Goal: Information Seeking & Learning: Check status

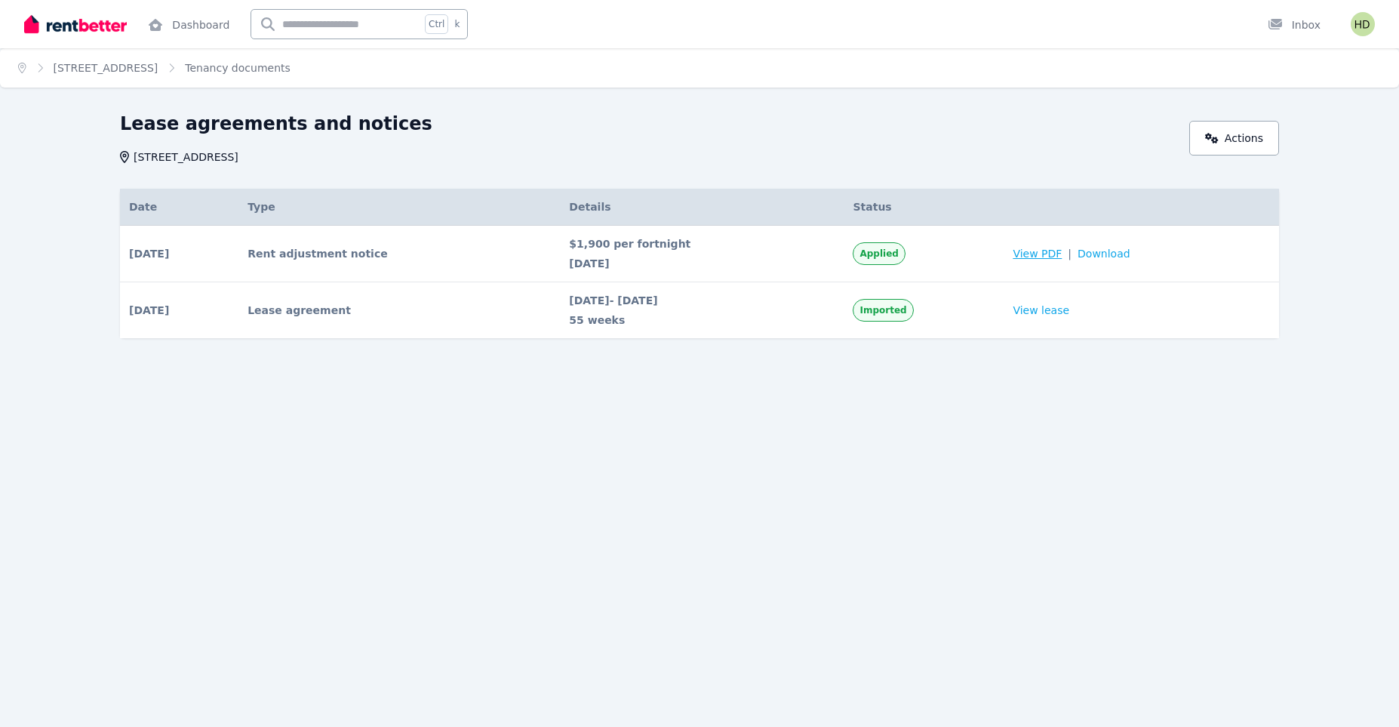
click at [1052, 251] on span "View PDF" at bounding box center [1037, 253] width 49 height 15
click at [1065, 317] on link "View lease" at bounding box center [1041, 310] width 57 height 15
click at [1054, 309] on link "View lease" at bounding box center [1041, 310] width 57 height 15
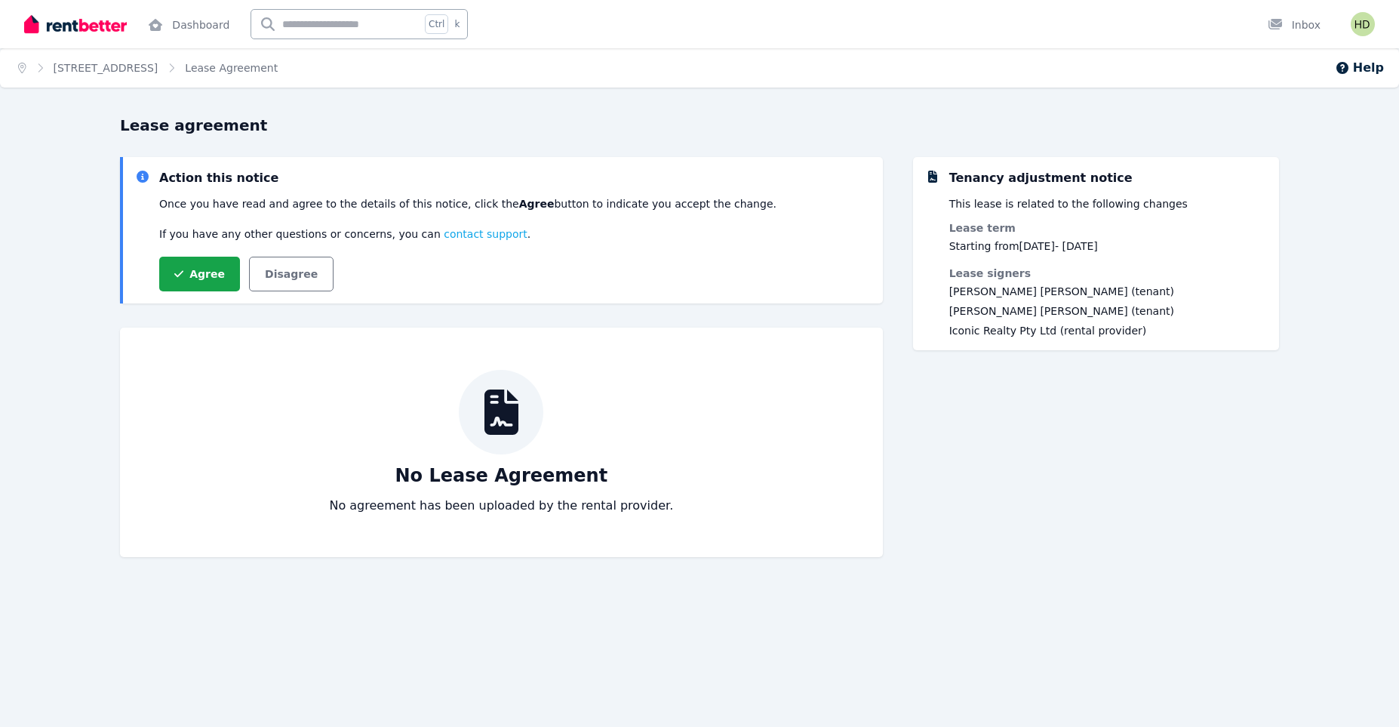
click at [521, 418] on div at bounding box center [501, 412] width 85 height 85
click at [992, 246] on dd "Starting from [DATE] - [DATE]" at bounding box center [1061, 246] width 225 height 15
drag, startPoint x: 992, startPoint y: 246, endPoint x: 1020, endPoint y: 195, distance: 57.8
click at [992, 246] on dd "Starting from [DATE] - [DATE]" at bounding box center [1061, 246] width 225 height 15
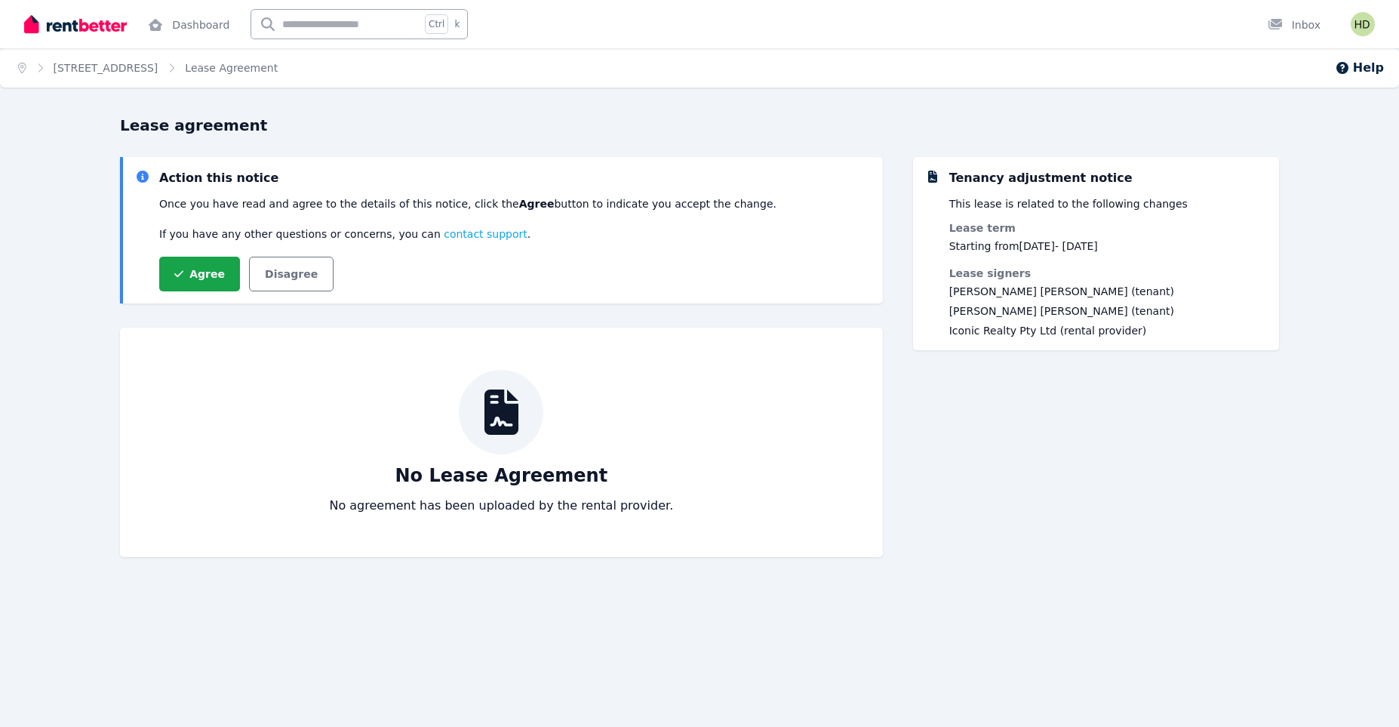
click at [1033, 169] on div "Tenancy adjustment notice" at bounding box center [1040, 178] width 183 height 18
drag, startPoint x: 219, startPoint y: 207, endPoint x: 330, endPoint y: 195, distance: 111.6
click at [330, 195] on div "Action this notice Once you have read and agree to the details of this notice, …" at bounding box center [515, 230] width 712 height 122
click at [342, 208] on p "Once you have read and agree to the details of this notice, click the Agree but…" at bounding box center [467, 203] width 617 height 15
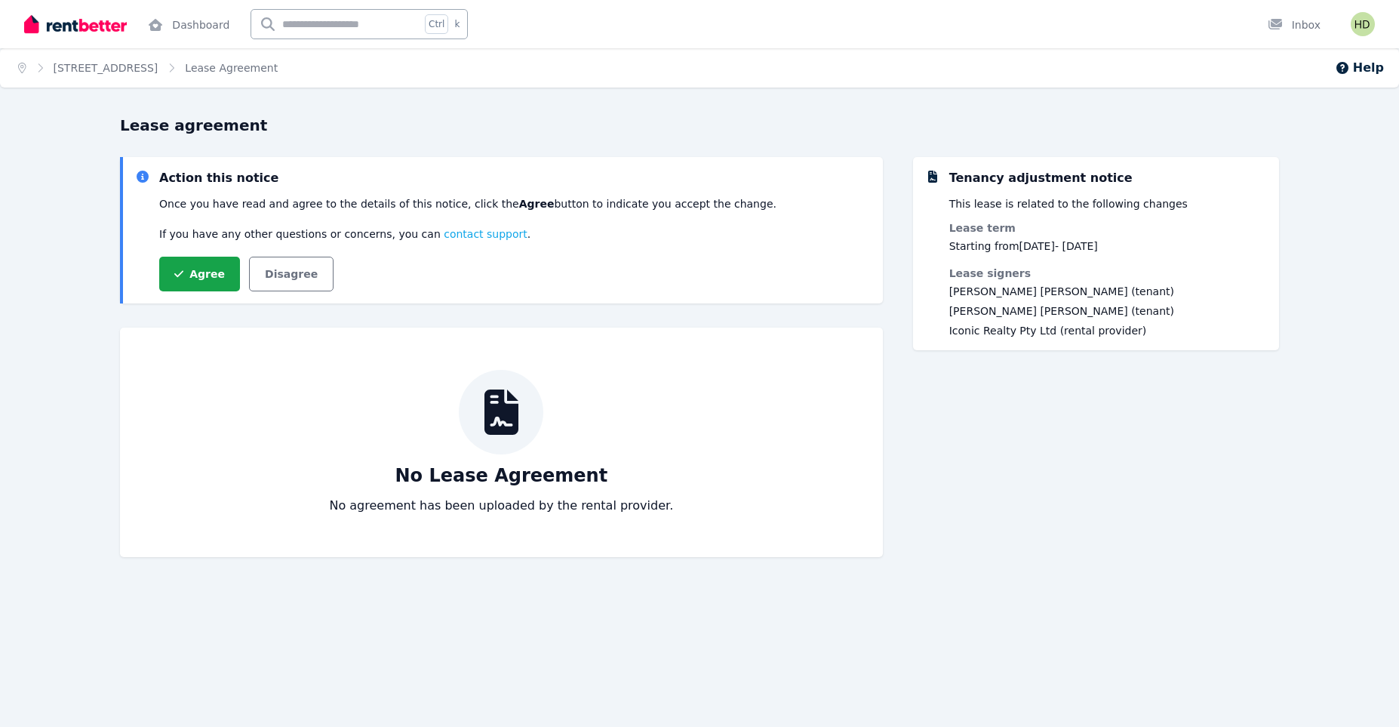
click at [489, 436] on div at bounding box center [501, 412] width 85 height 85
click at [449, 436] on div "No Lease Agreement No agreement has been uploaded by the rental provider." at bounding box center [501, 442] width 703 height 145
click at [476, 487] on p "No Lease Agreement" at bounding box center [501, 475] width 213 height 24
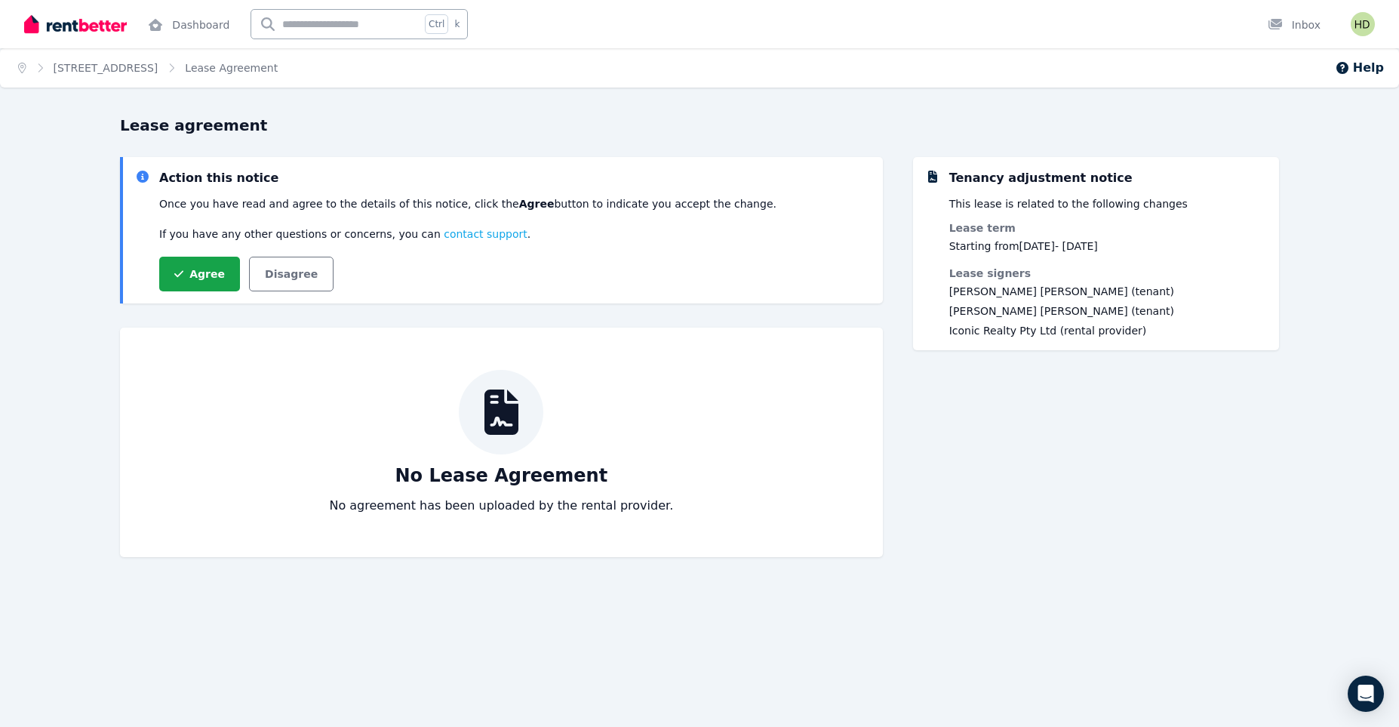
click at [1096, 433] on div "Tenancy adjustment notice This lease is related to the following changes Lease …" at bounding box center [1096, 364] width 366 height 415
click at [159, 65] on link "[STREET_ADDRESS]" at bounding box center [106, 68] width 105 height 12
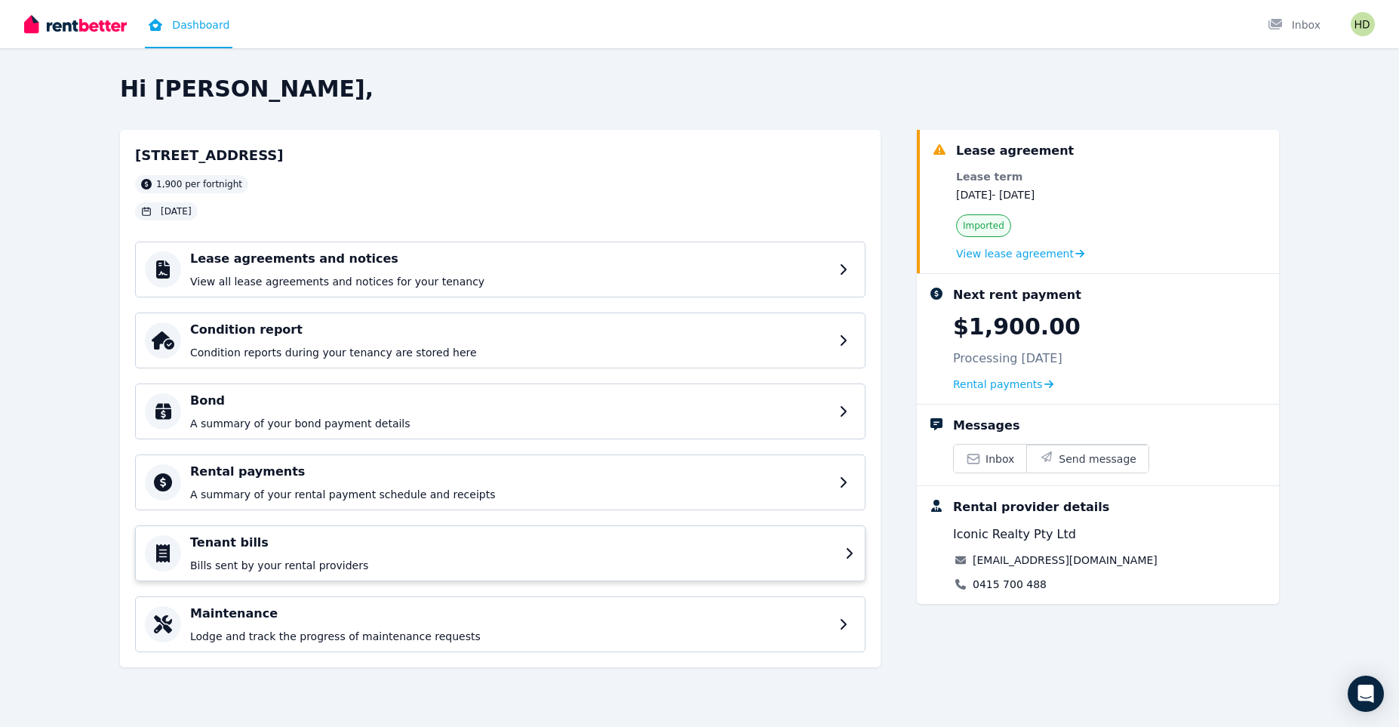
click at [436, 547] on h4 "Tenant bills" at bounding box center [513, 543] width 646 height 18
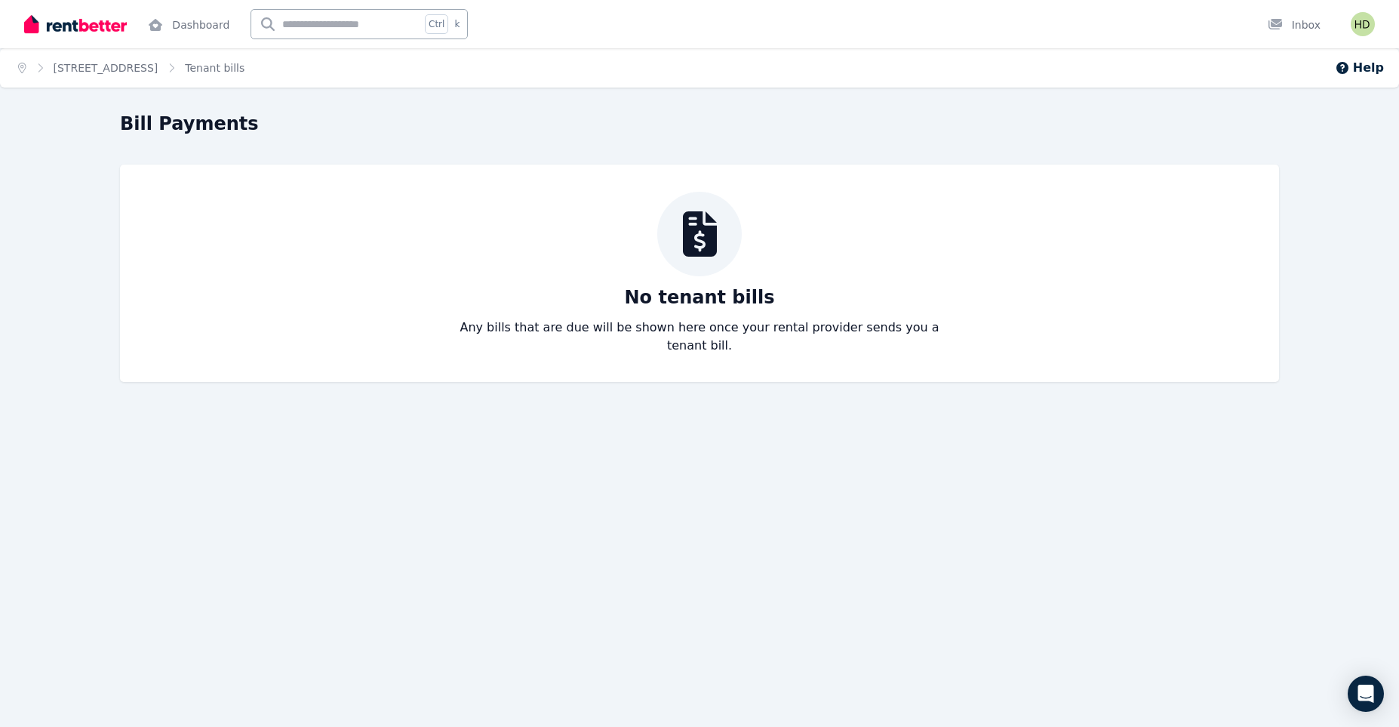
click at [179, 63] on icon "Breadcrumb" at bounding box center [171, 68] width 15 height 11
click at [159, 70] on link "[STREET_ADDRESS]" at bounding box center [106, 68] width 105 height 12
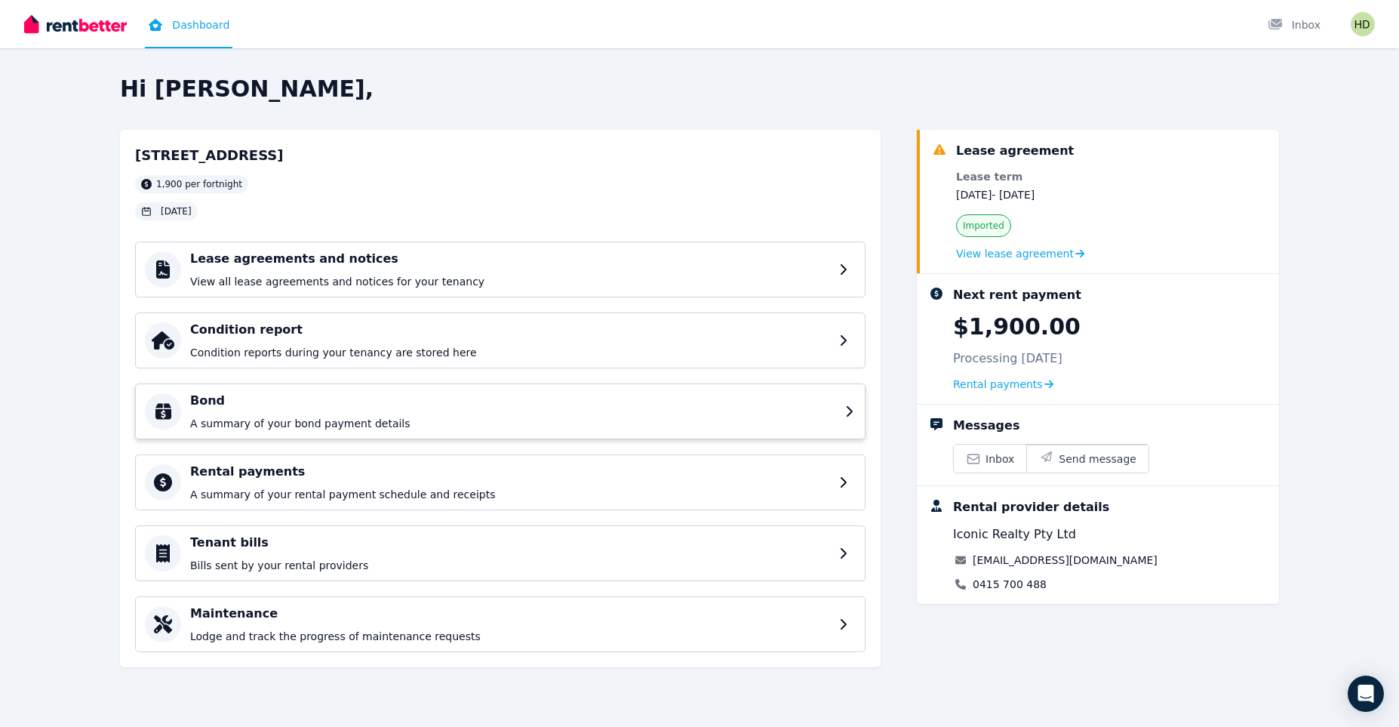
click at [364, 411] on div "Bond A summary of your bond payment details" at bounding box center [513, 411] width 646 height 39
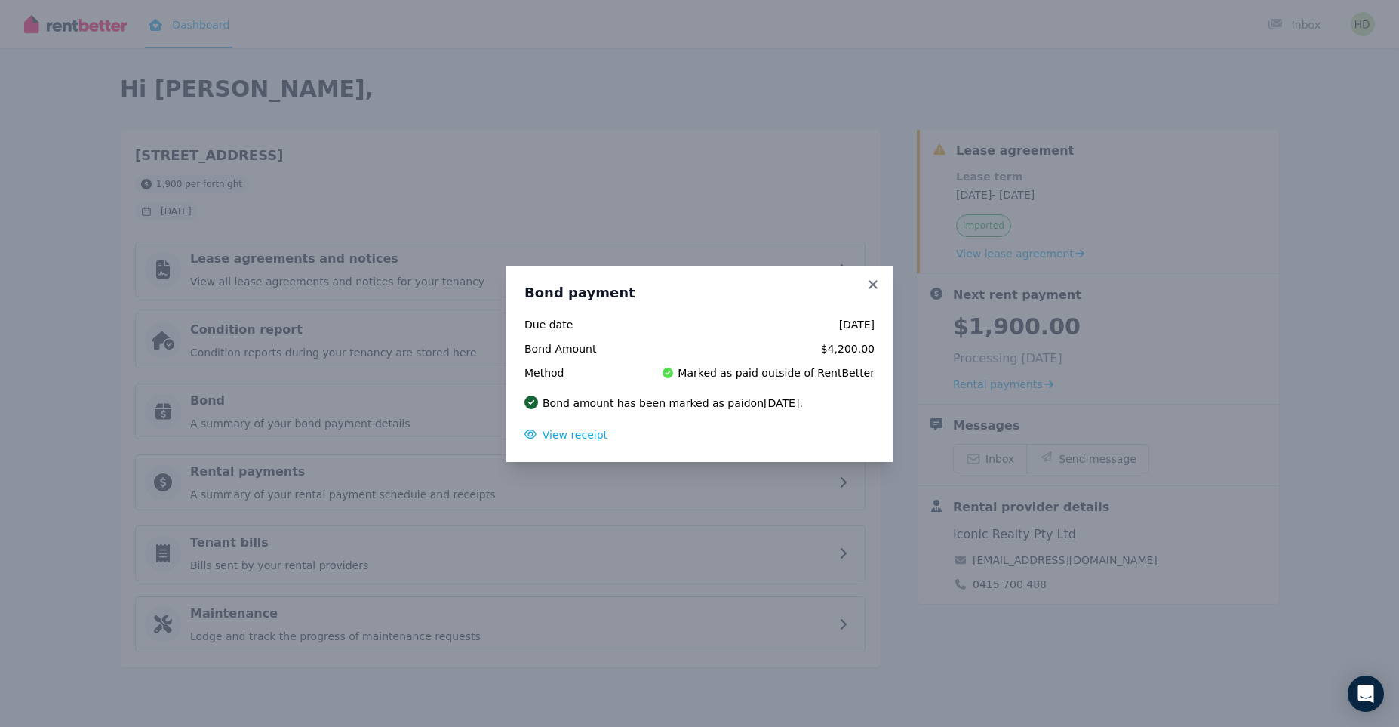
click at [397, 403] on div "Bond payment Due date [DATE] Bond Amount $4,200.00 Method Marked as paid outsid…" at bounding box center [699, 363] width 1399 height 727
click at [865, 284] on h3 "Bond payment" at bounding box center [700, 293] width 350 height 18
click at [640, 482] on div "Bond payment Due date [DATE] Bond Amount $4,200.00 Method Marked as paid outsid…" at bounding box center [699, 363] width 1399 height 727
click at [869, 288] on icon at bounding box center [873, 284] width 8 height 8
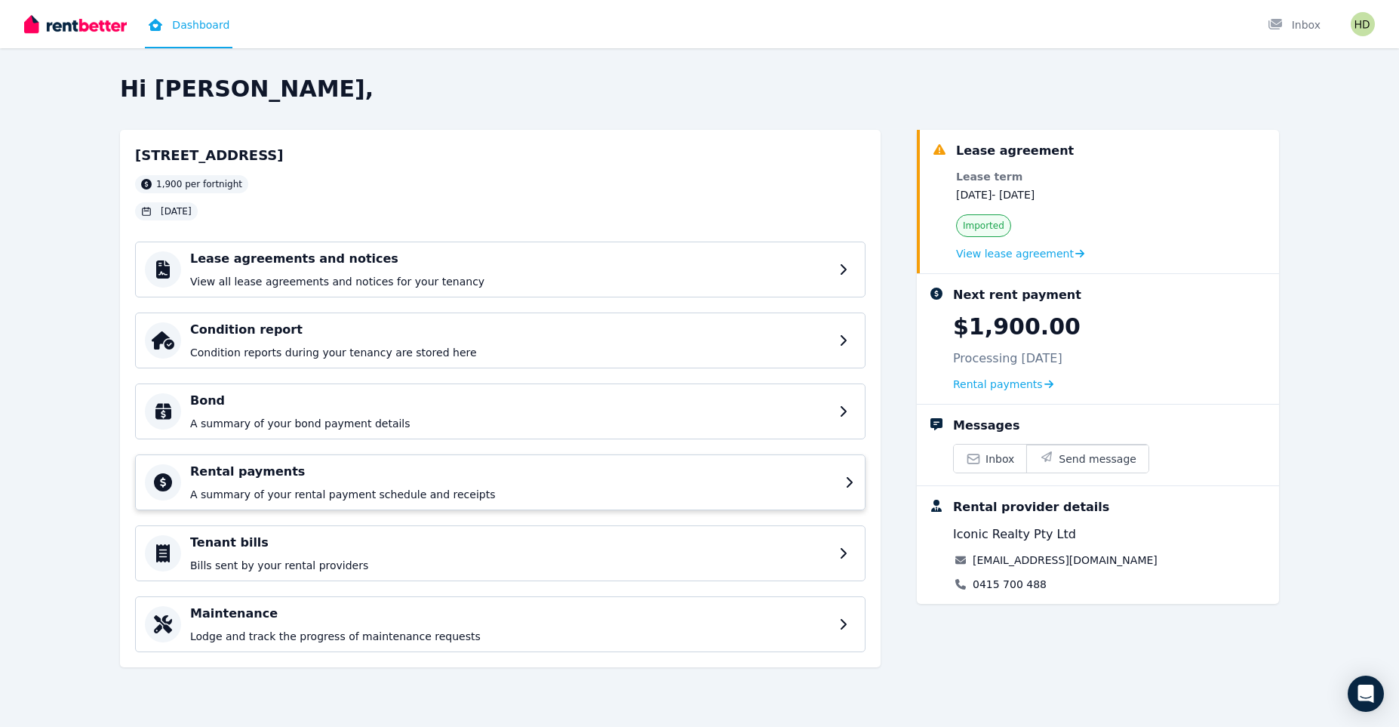
click at [530, 494] on p "A summary of your rental payment schedule and receipts" at bounding box center [513, 494] width 646 height 15
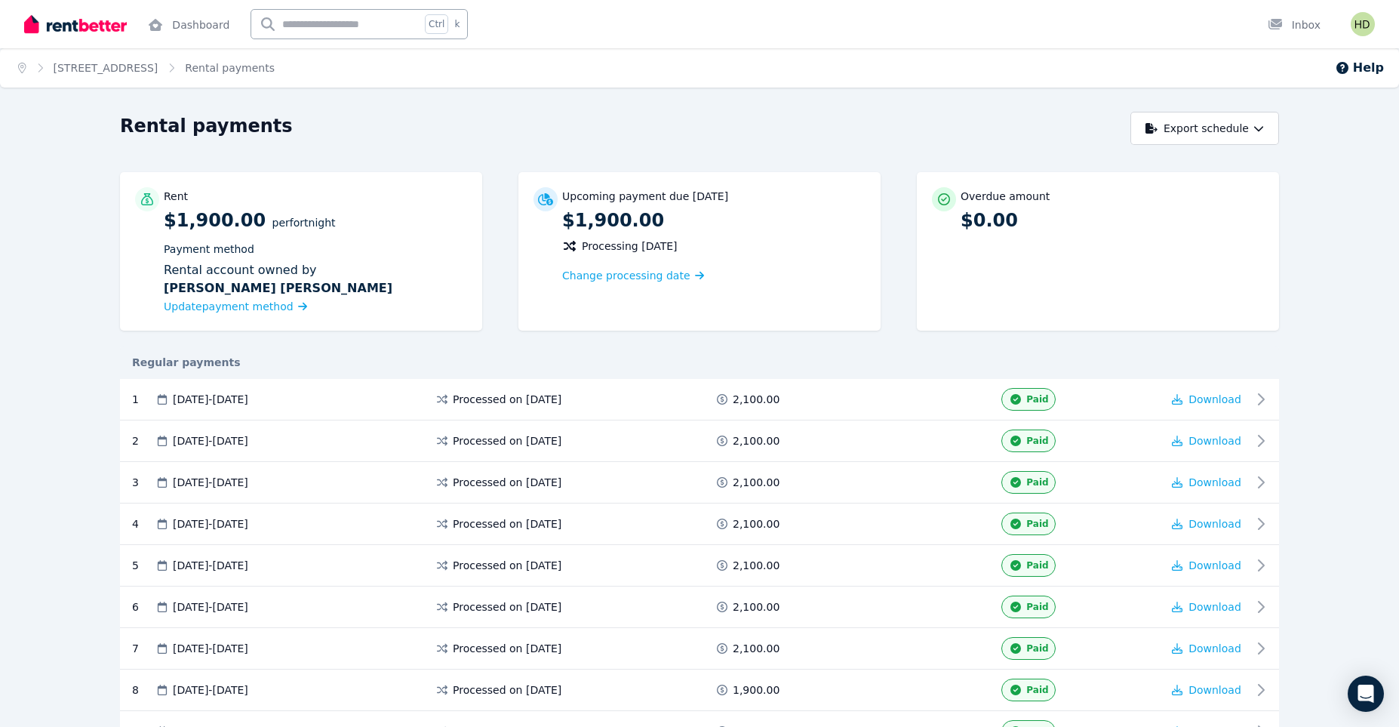
click at [208, 70] on ol "Home [STREET_ADDRESS] Rental payments" at bounding box center [146, 67] width 293 height 39
click at [159, 66] on link "[STREET_ADDRESS]" at bounding box center [106, 68] width 105 height 12
